Goal: Information Seeking & Learning: Check status

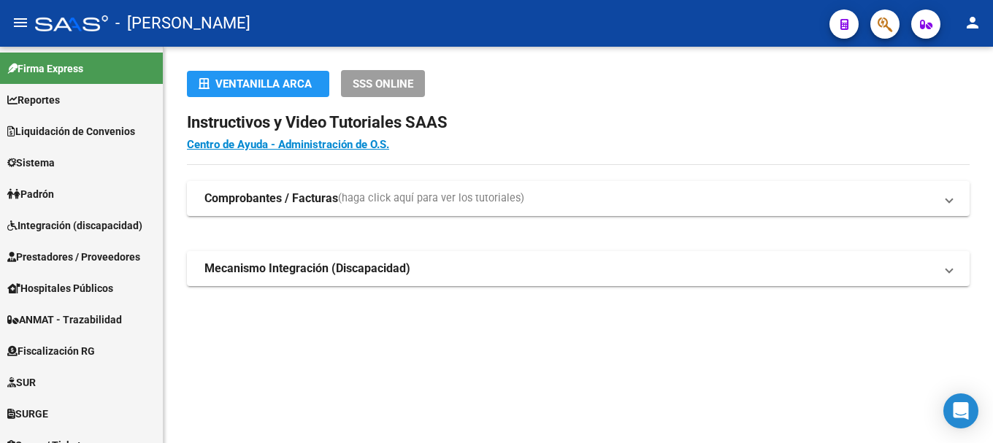
click at [896, 23] on button "button" at bounding box center [884, 23] width 29 height 29
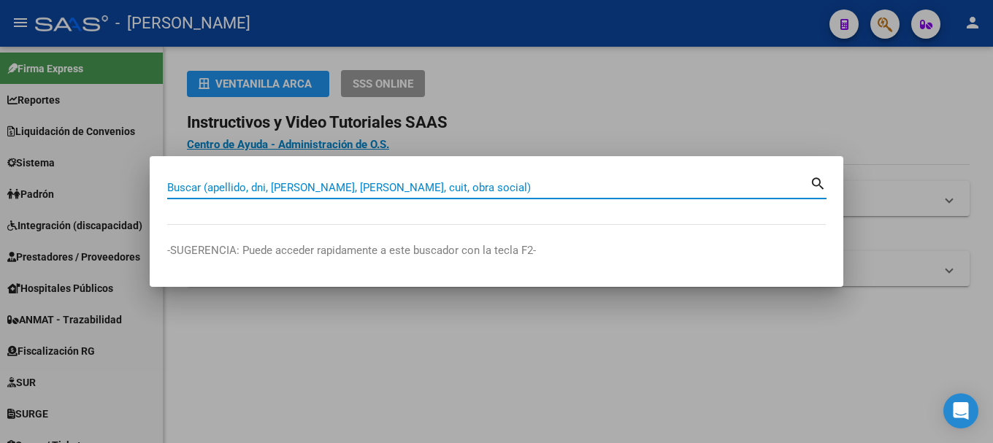
paste input "31004782"
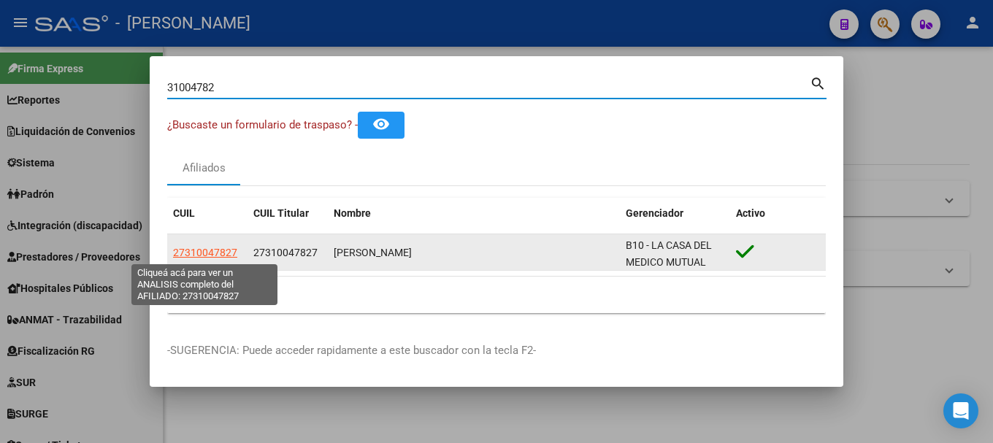
click at [206, 249] on span "27310047827" at bounding box center [205, 253] width 64 height 12
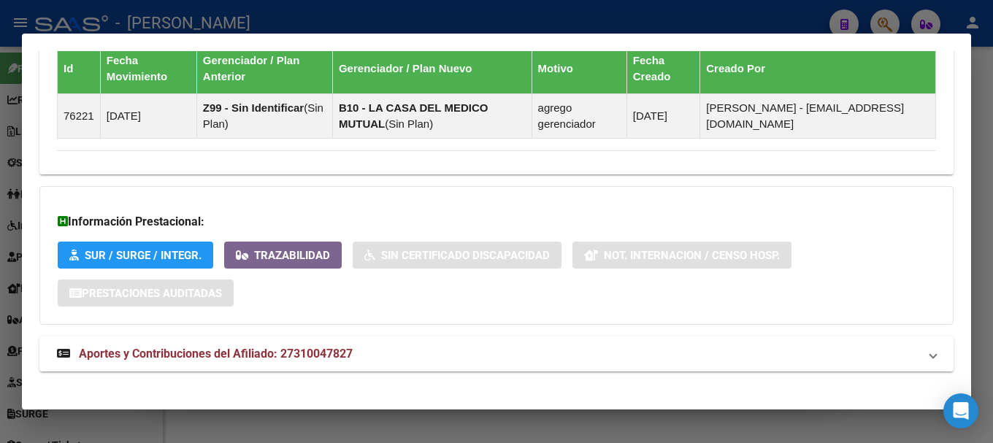
scroll to position [929, 0]
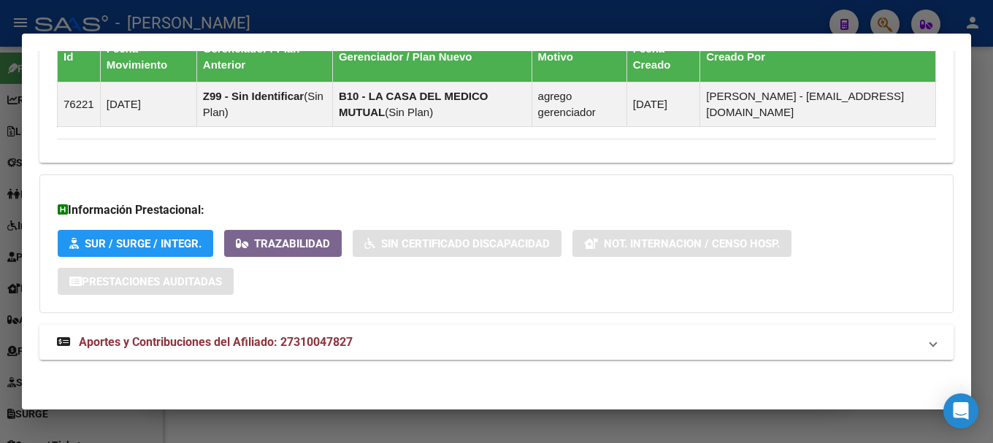
click at [413, 336] on mat-panel-title "Aportes y Contribuciones del Afiliado: 27310047827" at bounding box center [488, 343] width 862 height 18
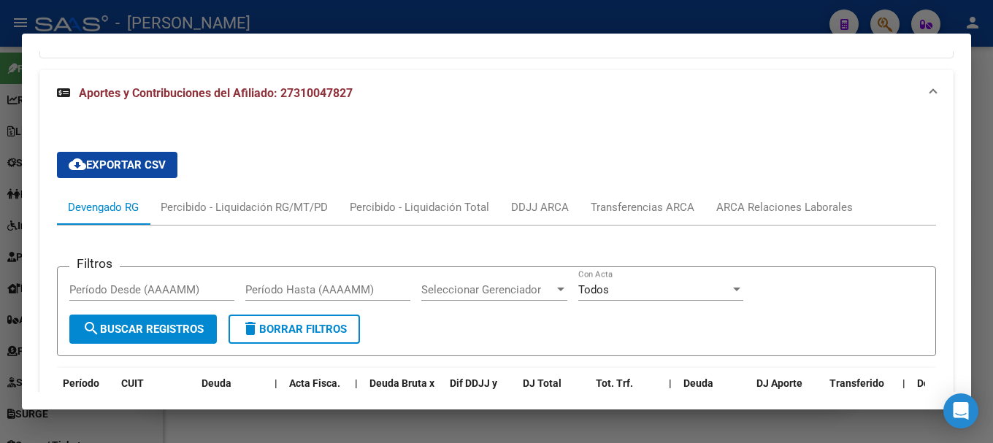
scroll to position [1307, 0]
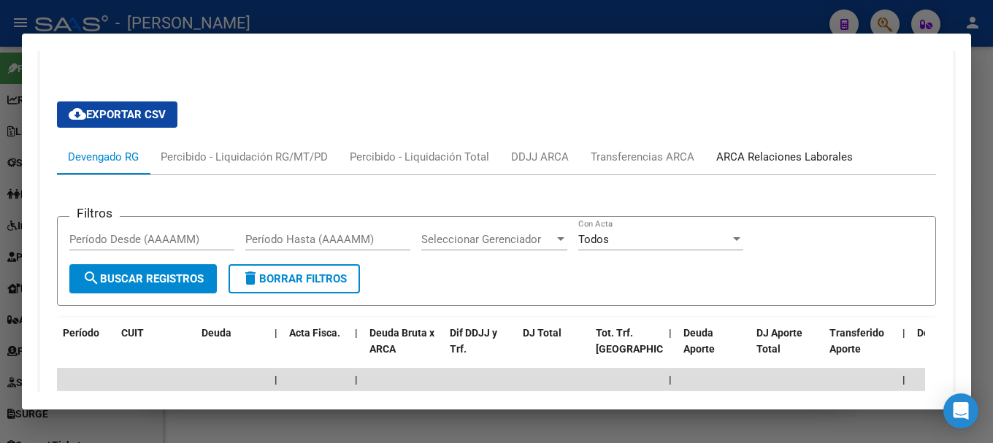
click at [762, 147] on div "ARCA Relaciones Laborales" at bounding box center [784, 156] width 158 height 35
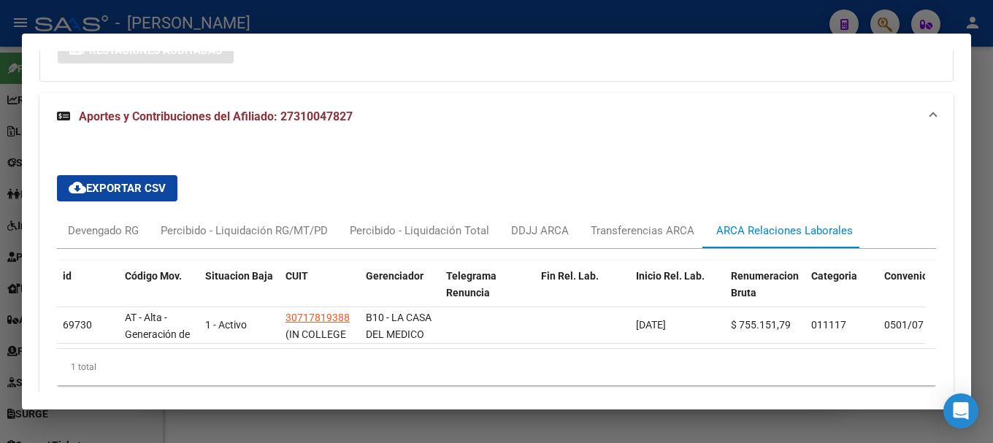
scroll to position [1232, 0]
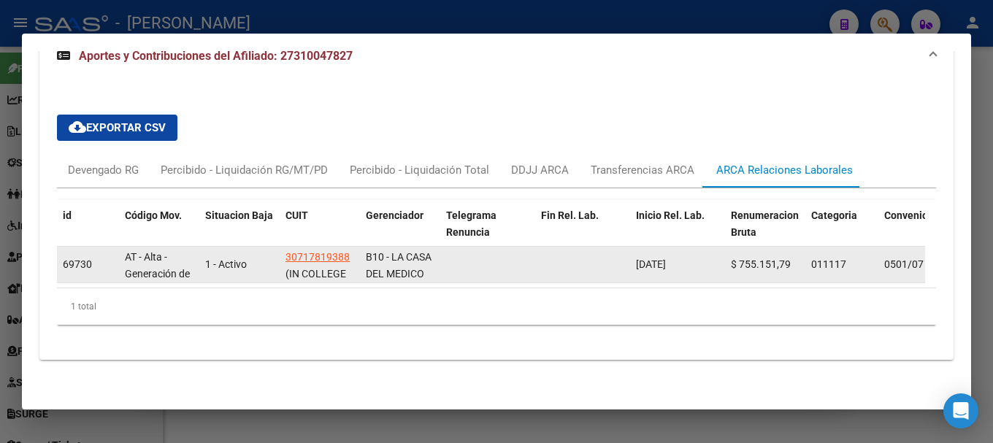
click at [644, 259] on span "[DATE]" at bounding box center [651, 265] width 30 height 12
copy span "[DATE]"
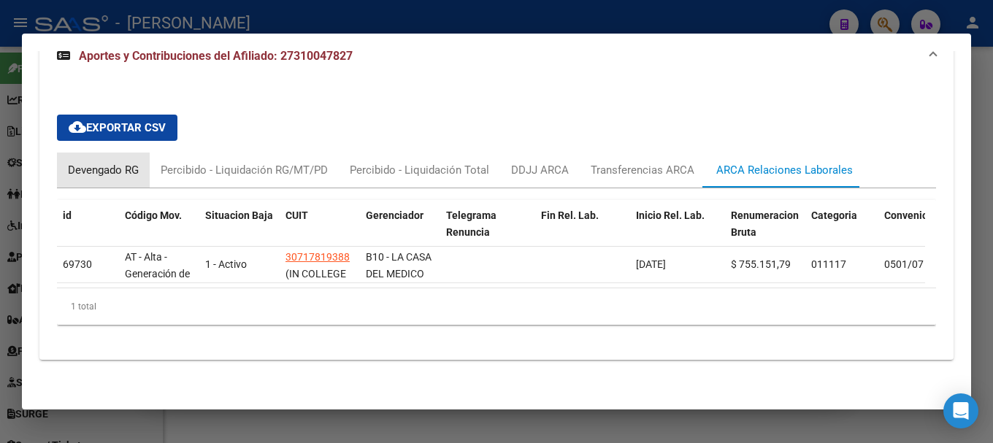
click at [123, 168] on div "Devengado RG" at bounding box center [103, 170] width 93 height 35
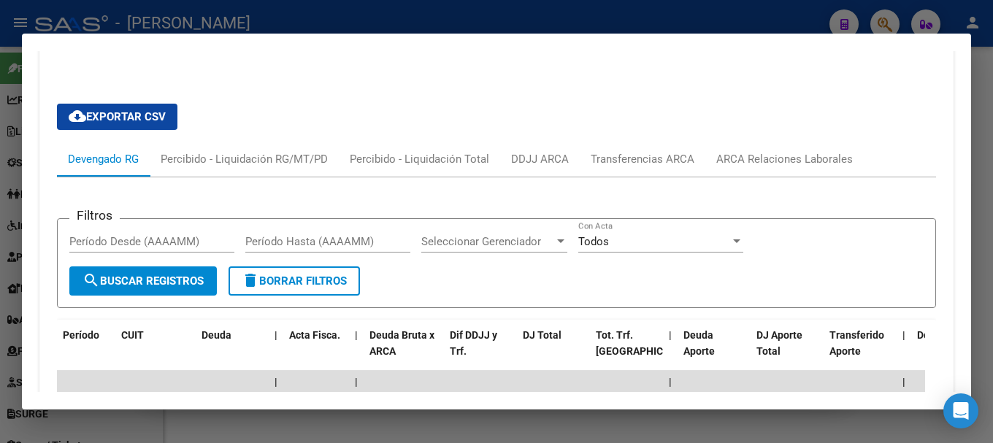
scroll to position [1305, 0]
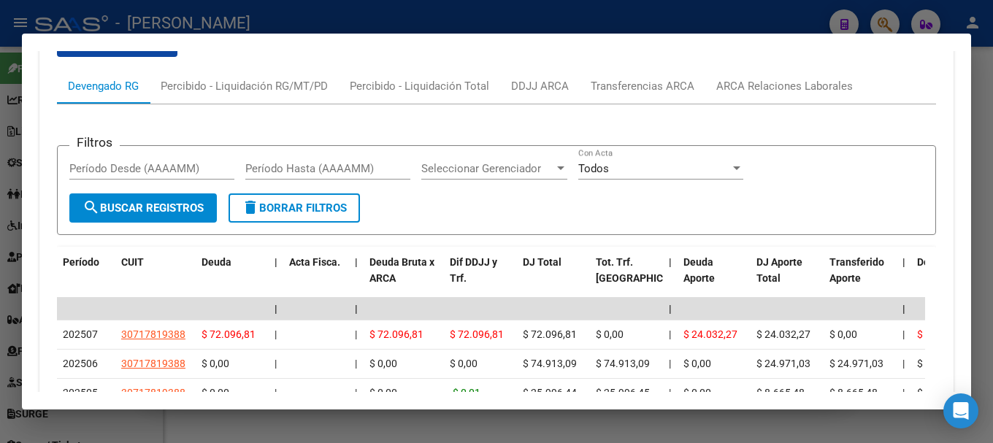
drag, startPoint x: 811, startPoint y: 19, endPoint x: 314, endPoint y: 124, distance: 508.3
click at [808, 20] on div at bounding box center [496, 221] width 993 height 443
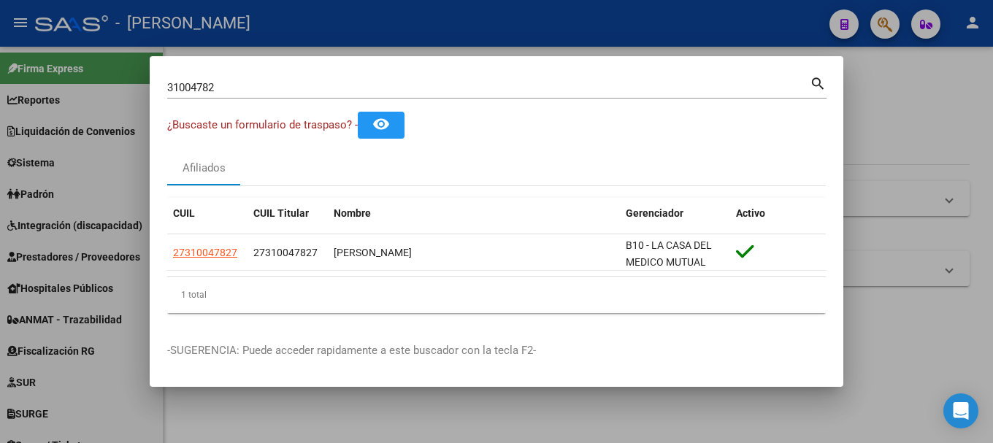
click at [296, 85] on input "31004782" at bounding box center [488, 87] width 643 height 13
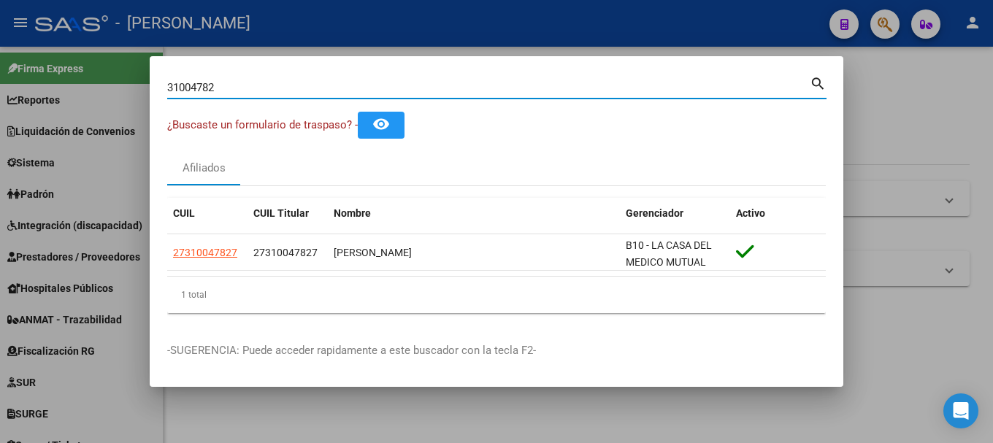
click at [296, 85] on input "31004782" at bounding box center [488, 87] width 643 height 13
type input "42033969"
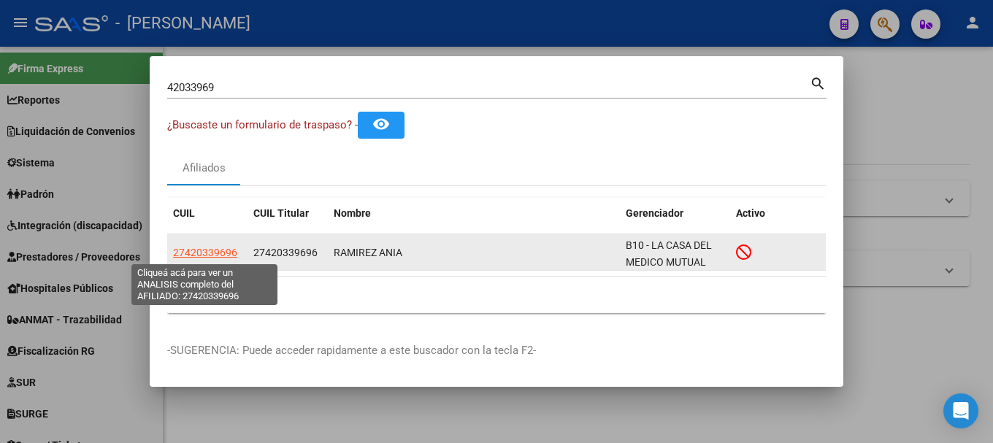
click at [221, 258] on span "27420339696" at bounding box center [205, 253] width 64 height 12
type textarea "27420339696"
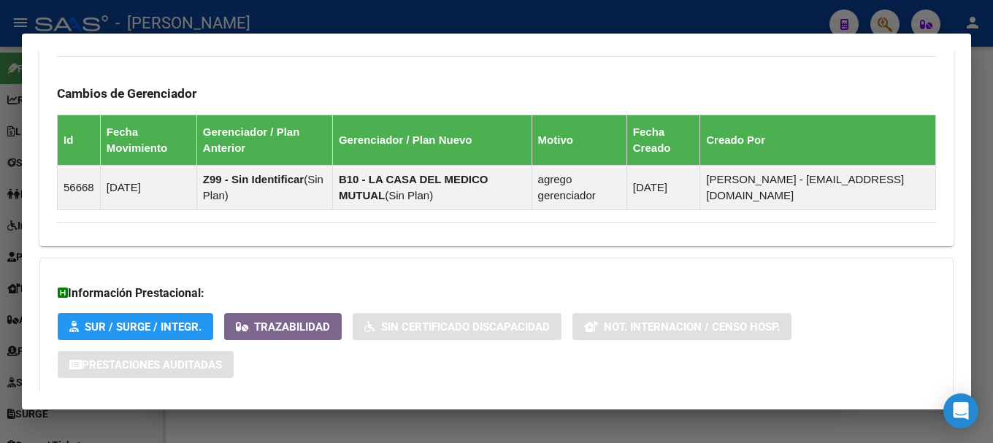
scroll to position [977, 0]
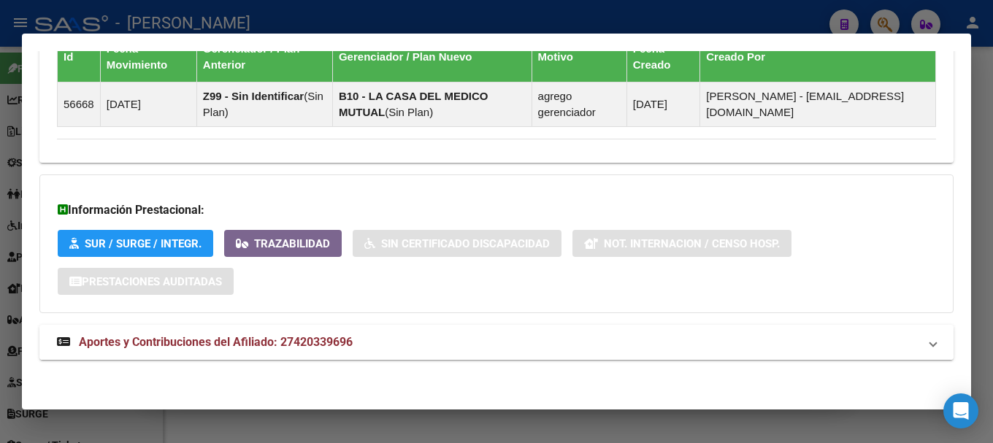
click at [337, 358] on mat-expansion-panel-header "Aportes y Contribuciones del Afiliado: 27420339696" at bounding box center [496, 342] width 914 height 35
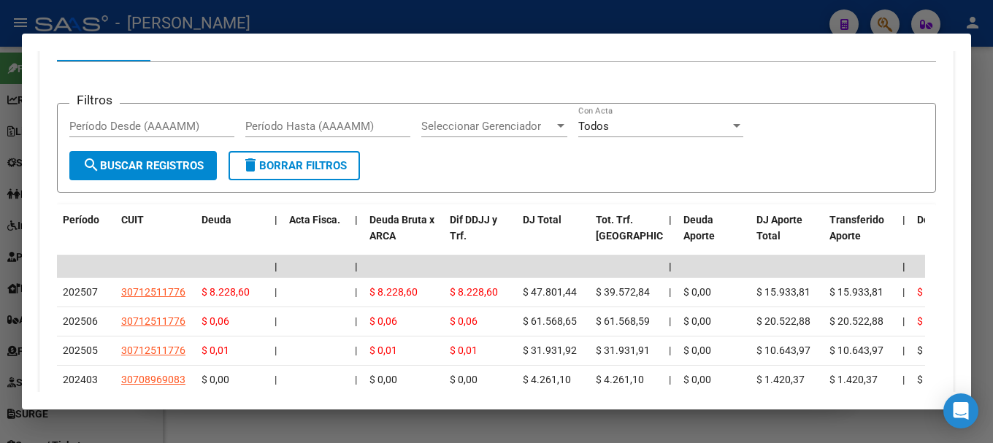
scroll to position [1428, 0]
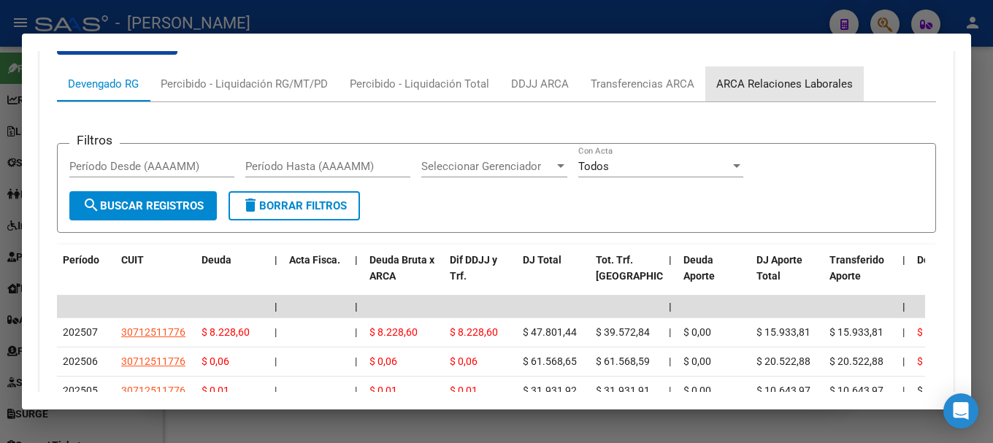
click at [816, 89] on div "ARCA Relaciones Laborales" at bounding box center [784, 84] width 137 height 16
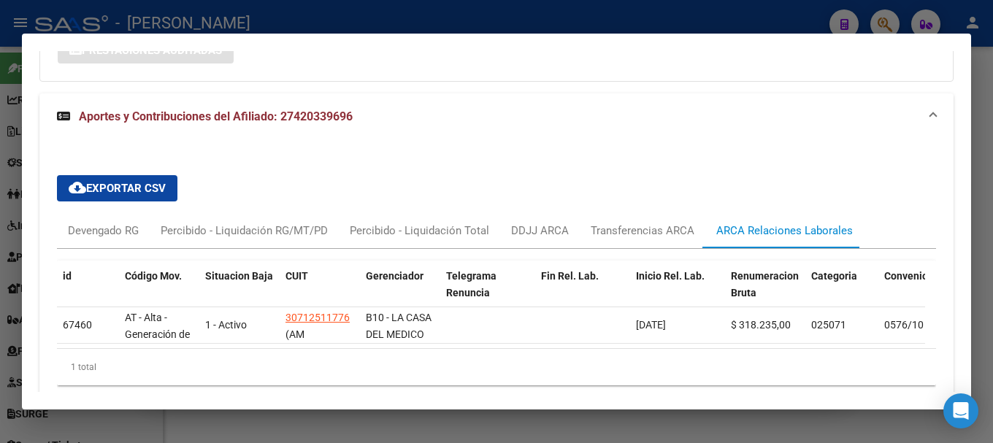
scroll to position [1276, 0]
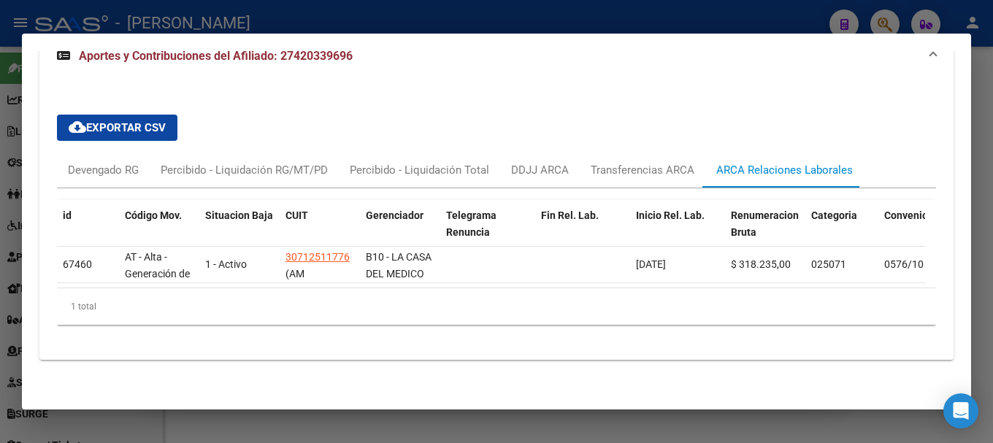
click at [463, 17] on div at bounding box center [496, 221] width 993 height 443
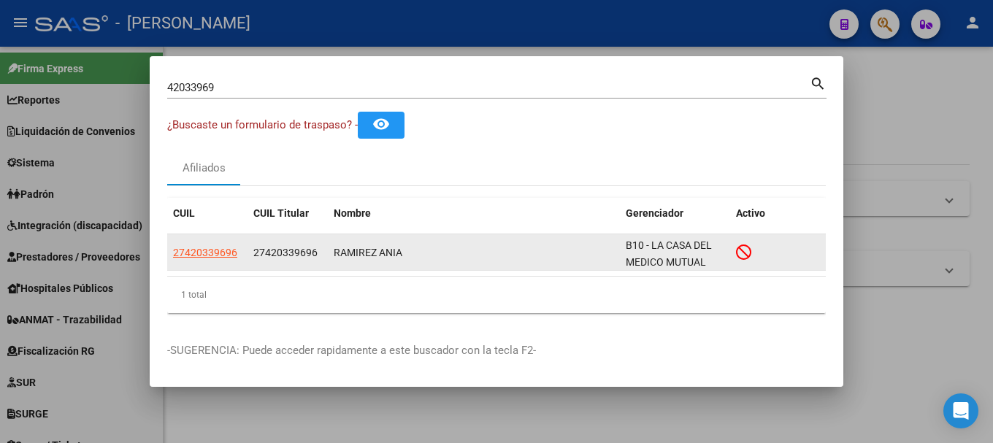
click at [279, 256] on span "27420339696" at bounding box center [285, 253] width 64 height 12
copy span "27420339696"
